Goal: Book appointment/travel/reservation

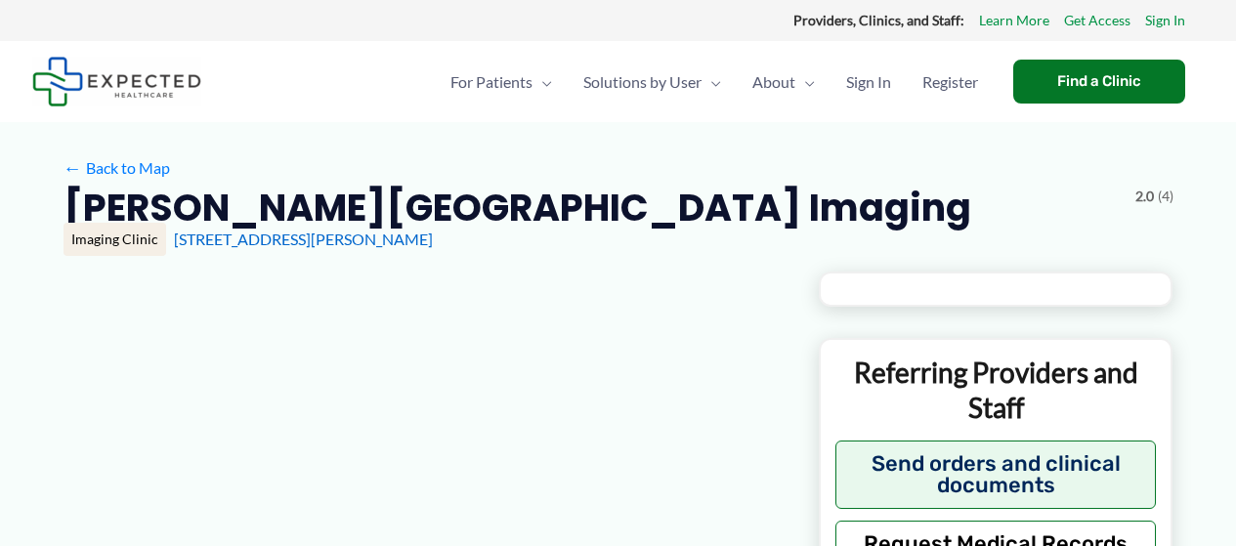
type input "**********"
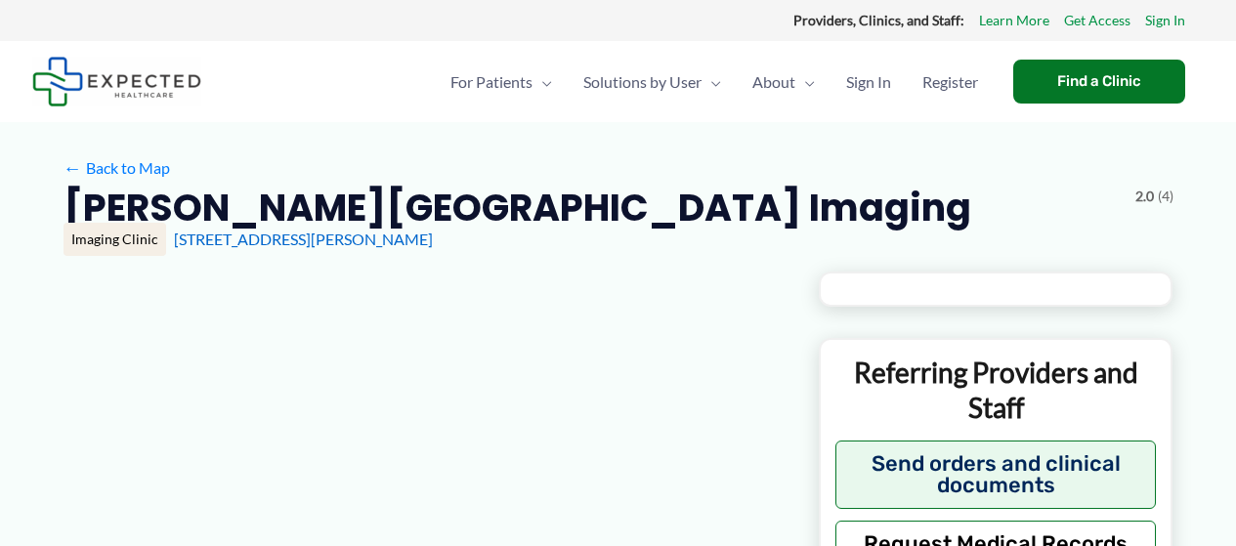
type input "**********"
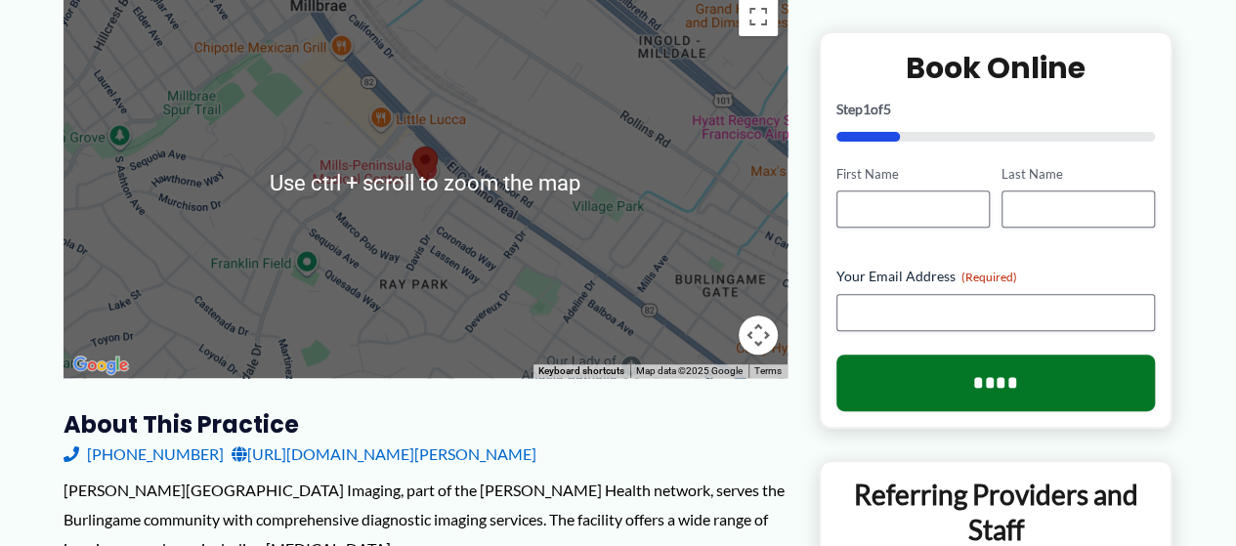
scroll to position [391, 0]
